Goal: Navigation & Orientation: Find specific page/section

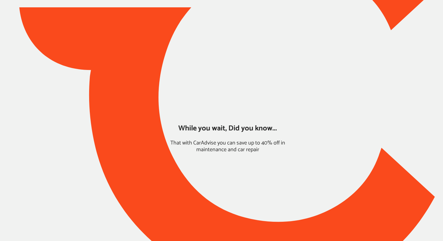
type input "*****"
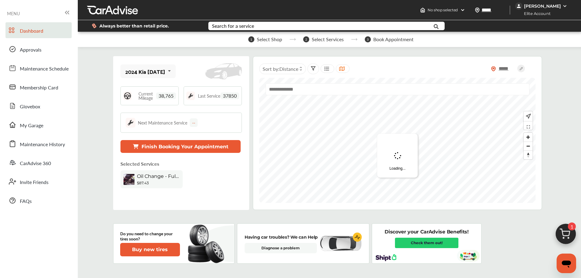
click at [43, 126] on span "My Garage" at bounding box center [31, 126] width 23 height 8
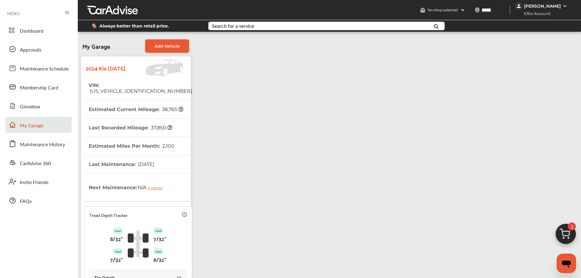
click at [31, 35] on span "Dashboard" at bounding box center [31, 31] width 23 height 8
